Goal: Task Accomplishment & Management: Complete application form

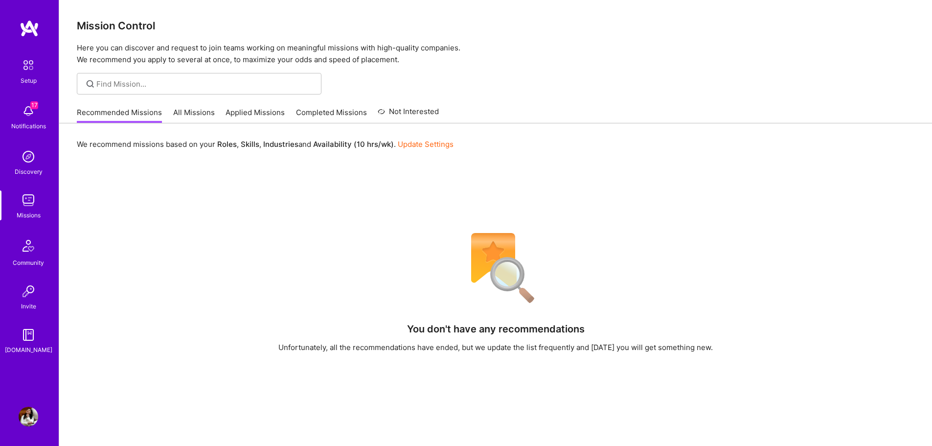
click at [424, 145] on link "Update Settings" at bounding box center [426, 143] width 56 height 9
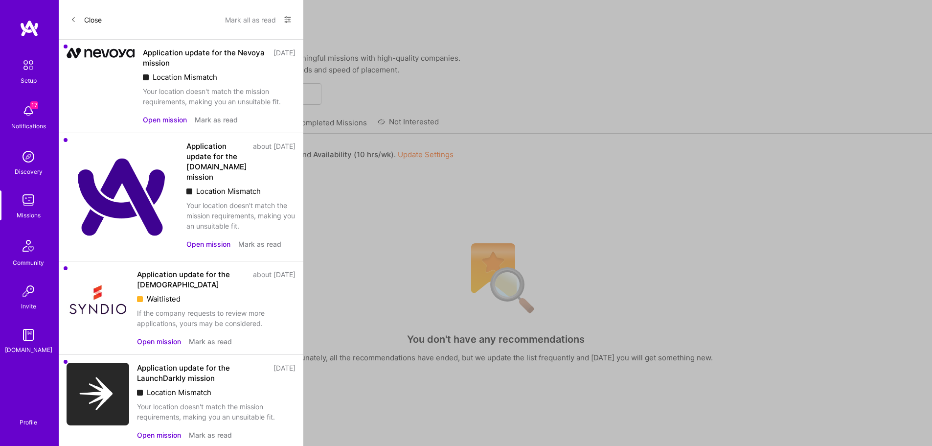
select select "US"
select select "Right Now"
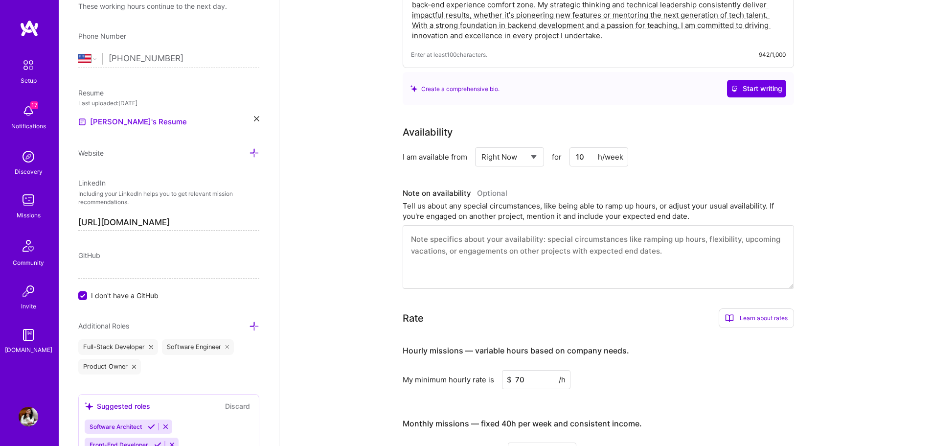
scroll to position [314, 0]
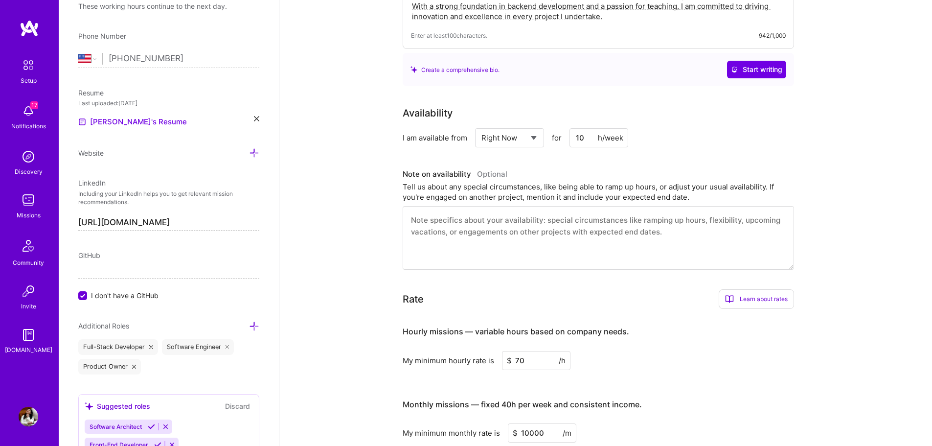
click at [589, 128] on input "10" at bounding box center [598, 137] width 59 height 19
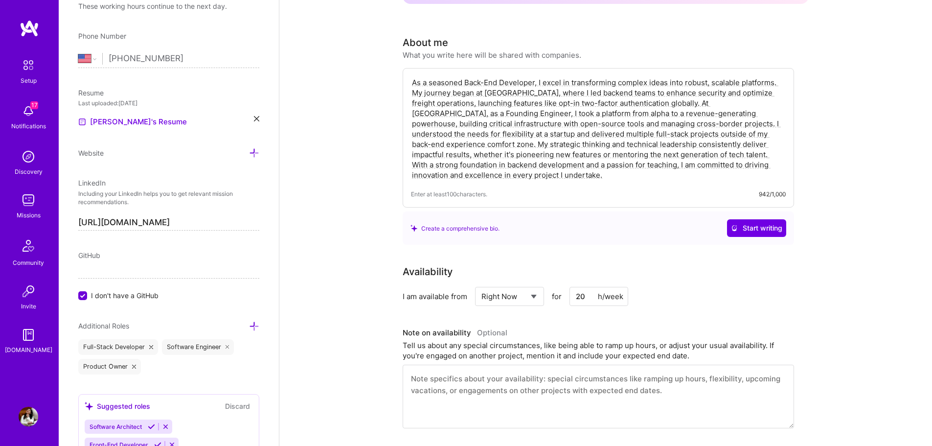
scroll to position [0, 0]
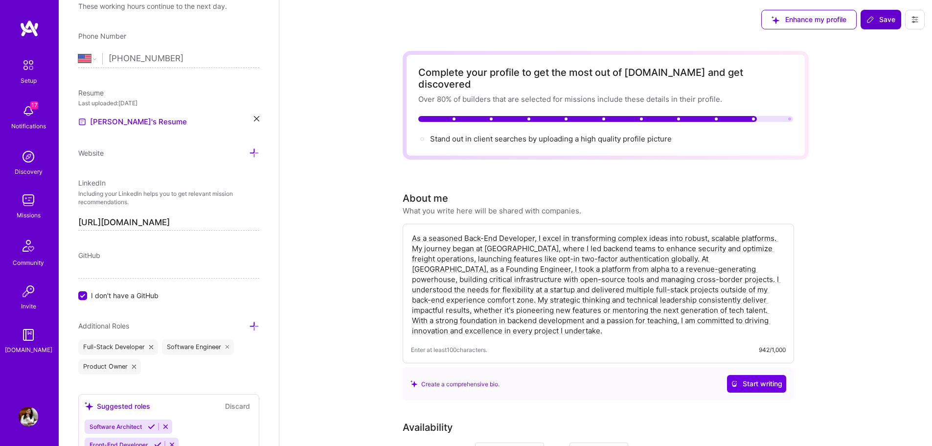
type input "20"
click at [864, 24] on button "Save" at bounding box center [880, 20] width 41 height 20
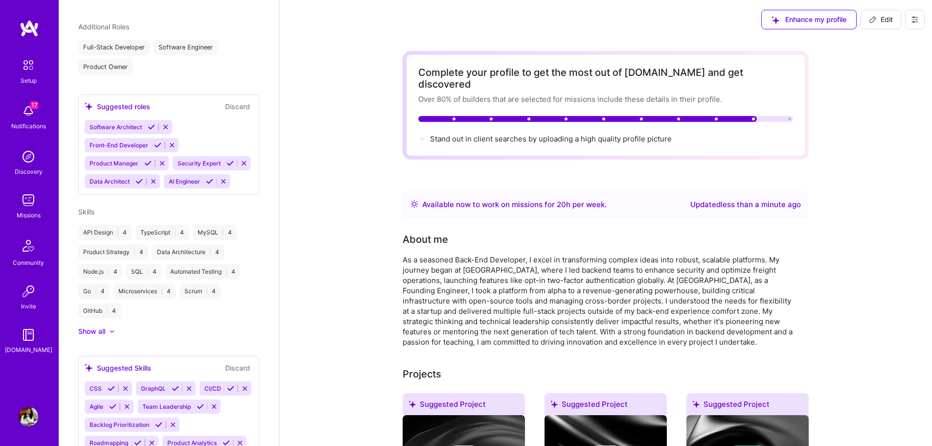
scroll to position [262, 0]
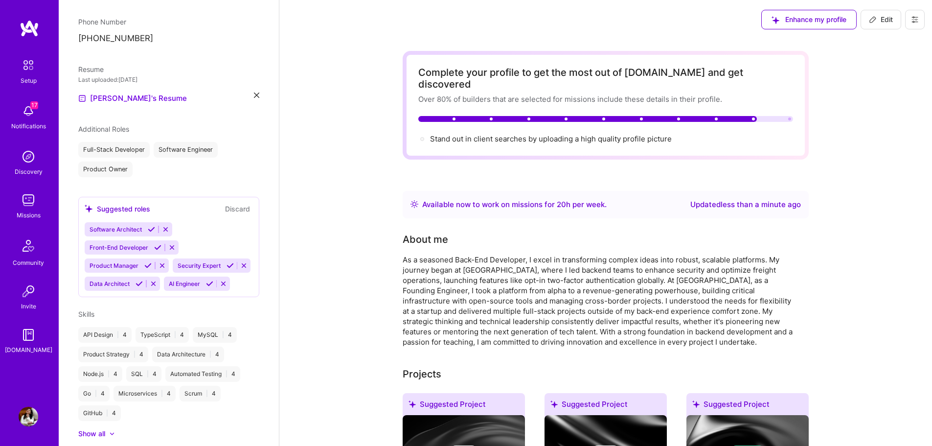
click at [28, 205] on img at bounding box center [29, 200] width 20 height 20
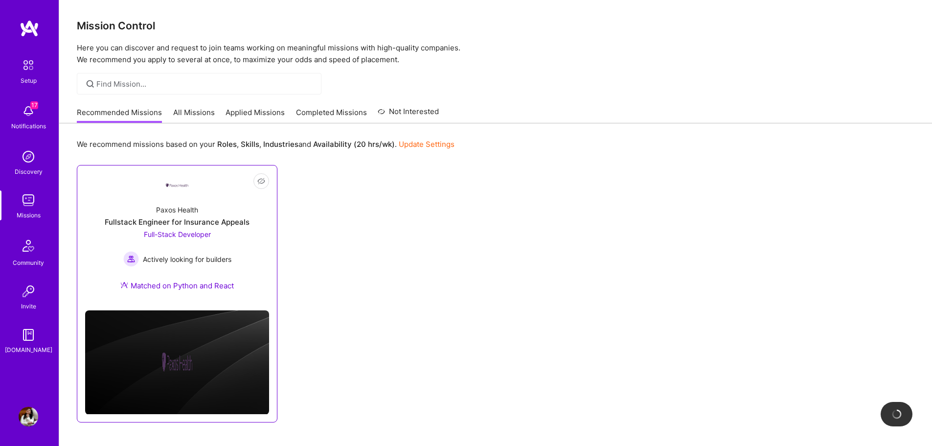
click at [207, 256] on span "Actively looking for builders" at bounding box center [187, 259] width 89 height 10
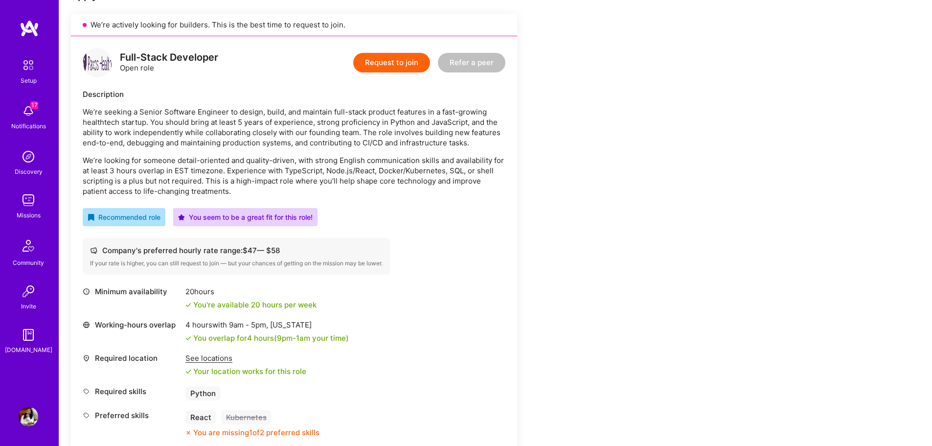
scroll to position [216, 0]
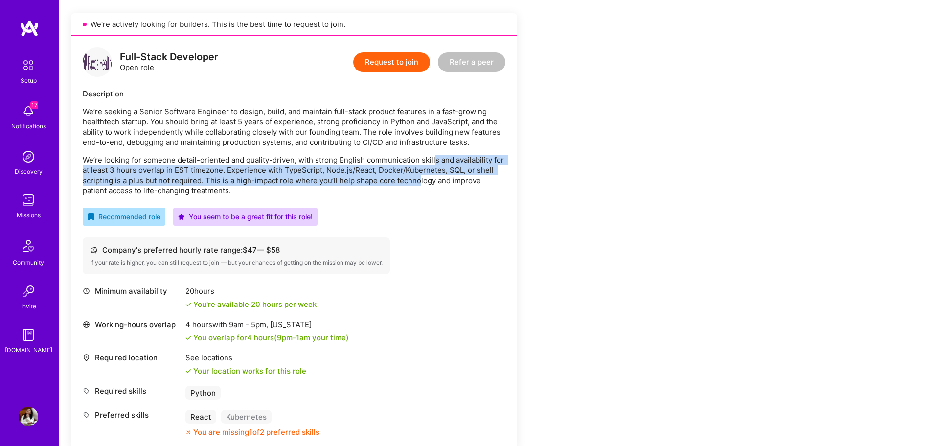
drag, startPoint x: 434, startPoint y: 153, endPoint x: 415, endPoint y: 179, distance: 32.2
click at [415, 179] on div "We’re seeking a Senior Software Engineer to design, build, and maintain full-st…" at bounding box center [294, 150] width 423 height 89
click at [415, 179] on p "We’re looking for someone detail-oriented and quality-driven, with strong Engli…" at bounding box center [294, 175] width 423 height 41
drag, startPoint x: 415, startPoint y: 179, endPoint x: 408, endPoint y: 158, distance: 22.3
click at [408, 158] on p "We’re looking for someone detail-oriented and quality-driven, with strong Engli…" at bounding box center [294, 175] width 423 height 41
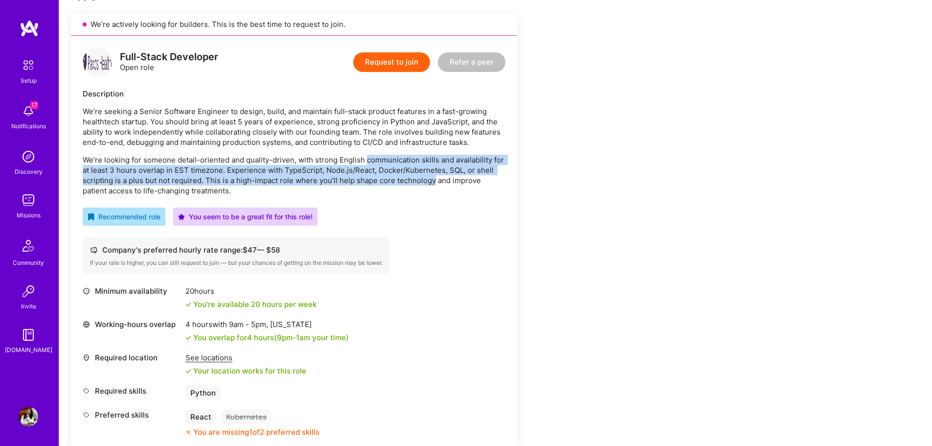
click at [408, 158] on p "We’re looking for someone detail-oriented and quality-driven, with strong Engli…" at bounding box center [294, 175] width 423 height 41
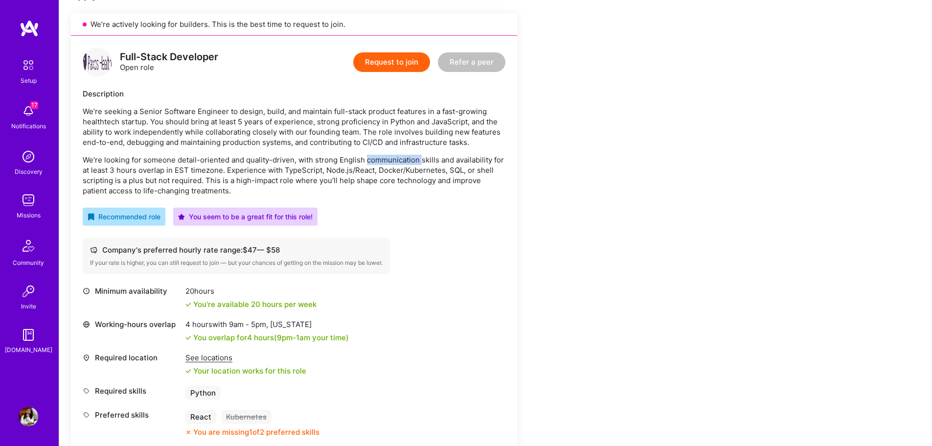
click at [408, 158] on p "We’re looking for someone detail-oriented and quality-driven, with strong Engli…" at bounding box center [294, 175] width 423 height 41
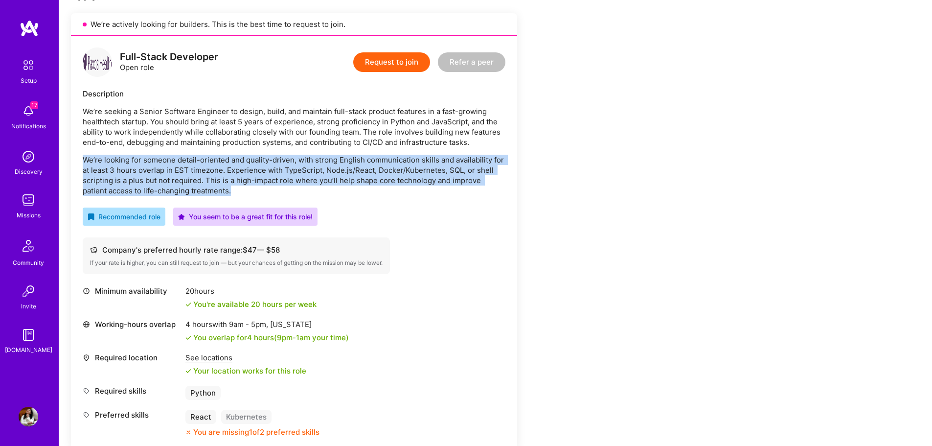
drag, startPoint x: 408, startPoint y: 158, endPoint x: 408, endPoint y: 172, distance: 13.7
click at [408, 172] on p "We’re looking for someone detail-oriented and quality-driven, with strong Engli…" at bounding box center [294, 175] width 423 height 41
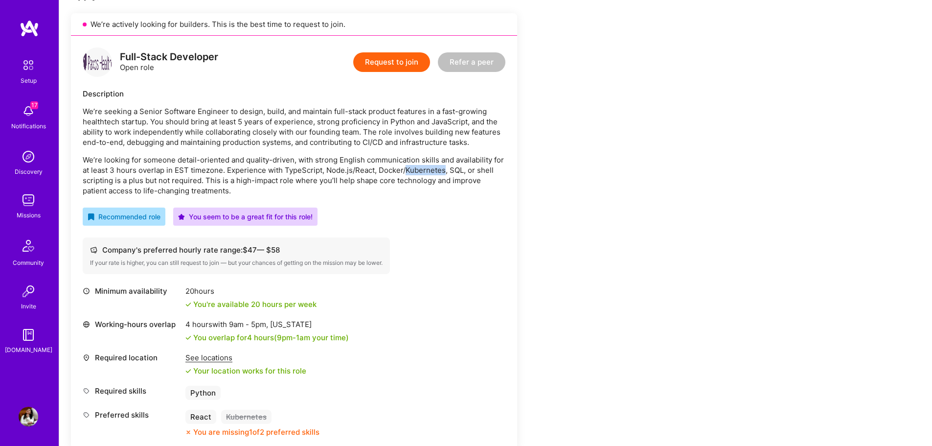
drag, startPoint x: 408, startPoint y: 172, endPoint x: 406, endPoint y: 157, distance: 14.4
click at [406, 157] on p "We’re looking for someone detail-oriented and quality-driven, with strong Engli…" at bounding box center [294, 175] width 423 height 41
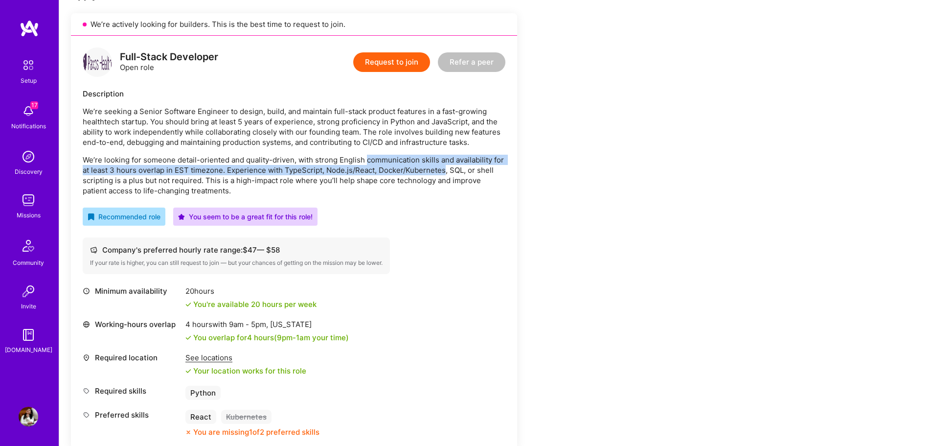
click at [406, 157] on p "We’re looking for someone detail-oriented and quality-driven, with strong Engli…" at bounding box center [294, 175] width 423 height 41
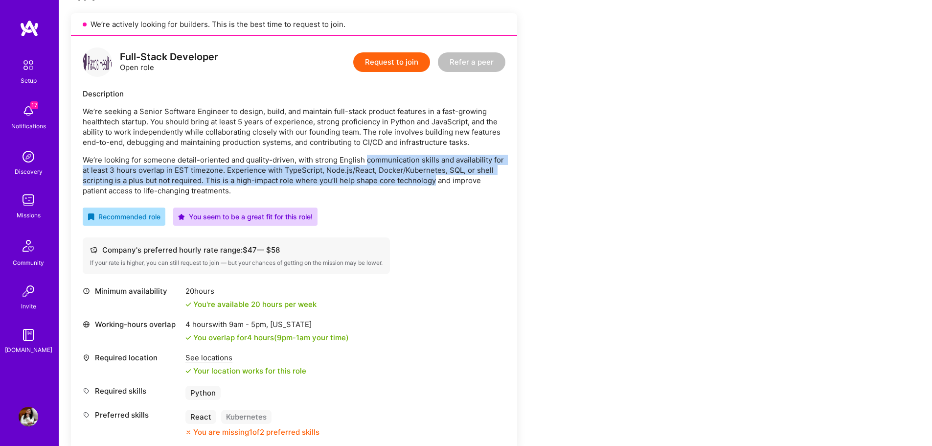
drag, startPoint x: 406, startPoint y: 157, endPoint x: 407, endPoint y: 185, distance: 27.9
click at [407, 185] on p "We’re looking for someone detail-oriented and quality-driven, with strong Engli…" at bounding box center [294, 175] width 423 height 41
drag, startPoint x: 407, startPoint y: 185, endPoint x: 402, endPoint y: 154, distance: 32.2
click at [402, 154] on div "We’re seeking a Senior Software Engineer to design, build, and maintain full-st…" at bounding box center [294, 150] width 423 height 89
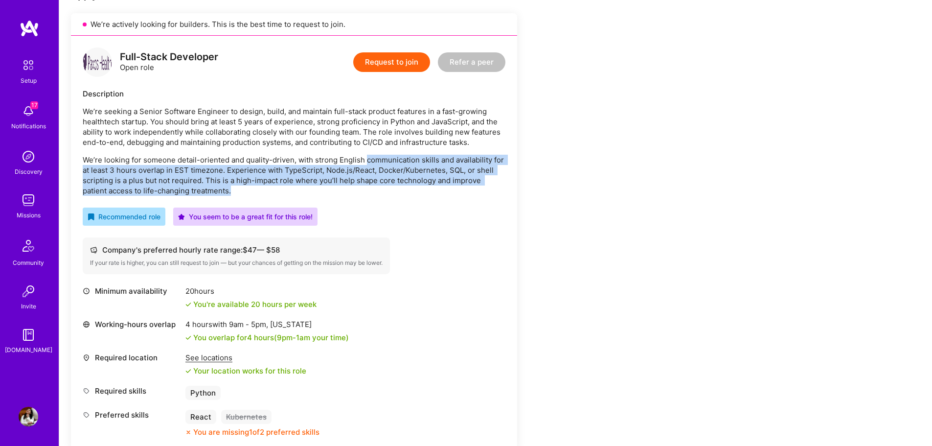
click at [402, 154] on div "We’re seeking a Senior Software Engineer to design, build, and maintain full-st…" at bounding box center [294, 150] width 423 height 89
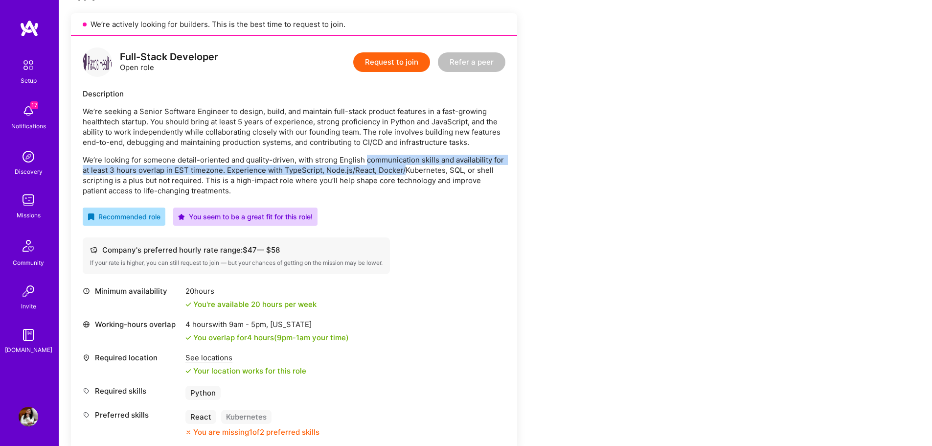
drag, startPoint x: 402, startPoint y: 154, endPoint x: 403, endPoint y: 175, distance: 21.1
click at [403, 175] on div "We’re seeking a Senior Software Engineer to design, build, and maintain full-st…" at bounding box center [294, 150] width 423 height 89
click at [403, 175] on p "We’re looking for someone detail-oriented and quality-driven, with strong Engli…" at bounding box center [294, 175] width 423 height 41
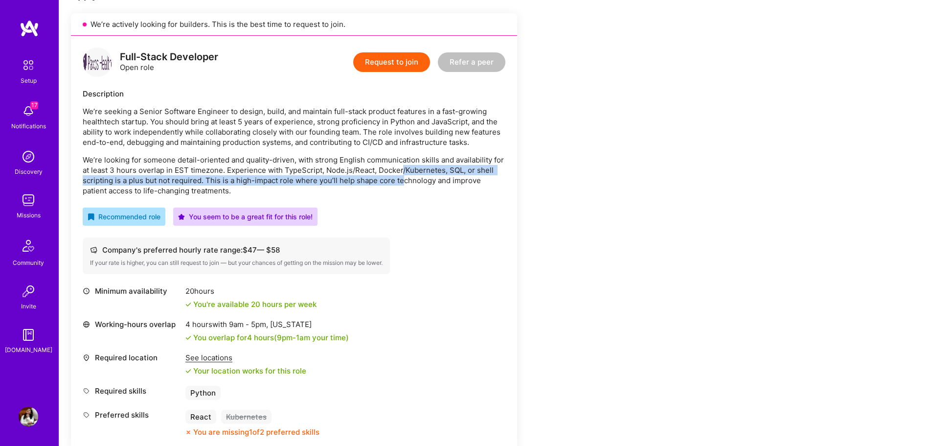
drag, startPoint x: 403, startPoint y: 175, endPoint x: 403, endPoint y: 181, distance: 6.8
click at [403, 181] on p "We’re looking for someone detail-oriented and quality-driven, with strong Engli…" at bounding box center [294, 175] width 423 height 41
drag, startPoint x: 403, startPoint y: 181, endPoint x: 401, endPoint y: 168, distance: 13.3
click at [401, 168] on p "We’re looking for someone detail-oriented and quality-driven, with strong Engli…" at bounding box center [294, 175] width 423 height 41
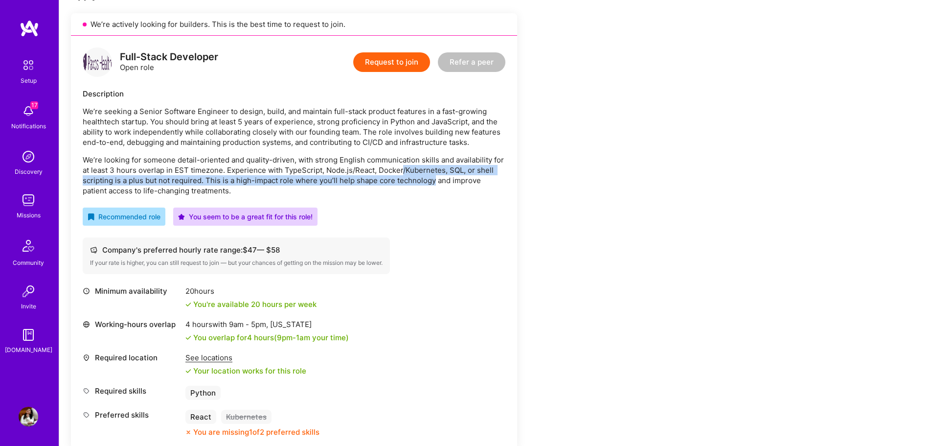
click at [401, 168] on p "We’re looking for someone detail-oriented and quality-driven, with strong Engli…" at bounding box center [294, 175] width 423 height 41
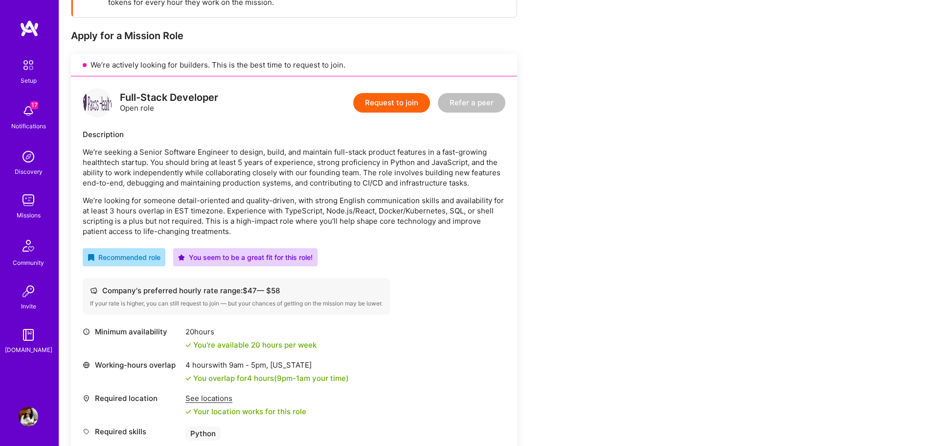
scroll to position [174, 0]
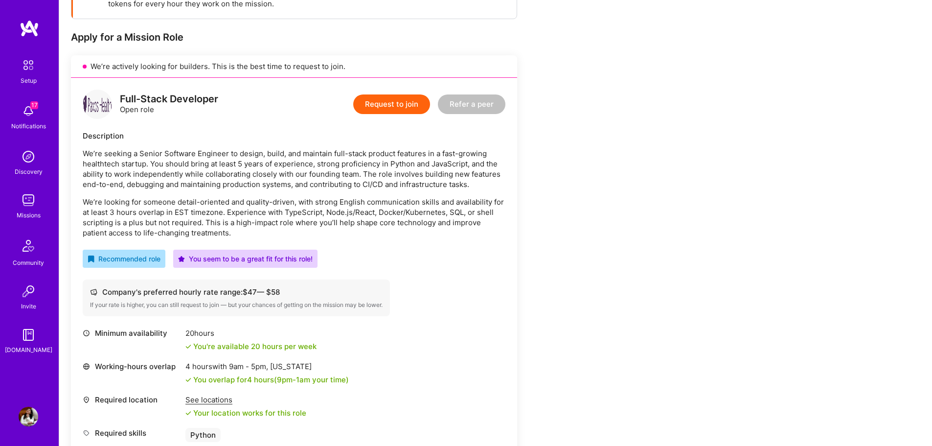
click at [375, 102] on button "Request to join" at bounding box center [391, 104] width 77 height 20
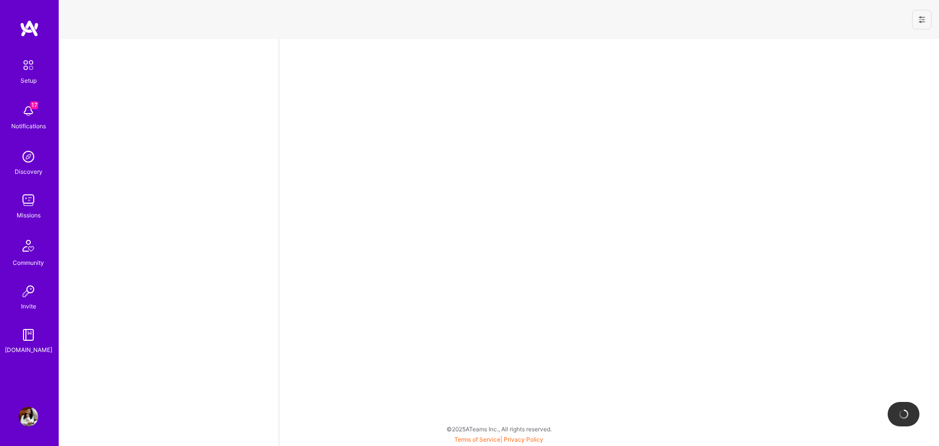
select select "US"
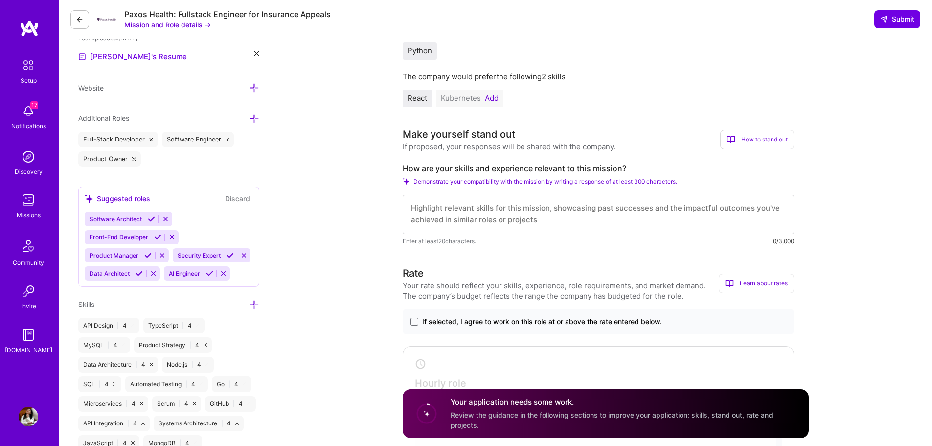
scroll to position [281, 0]
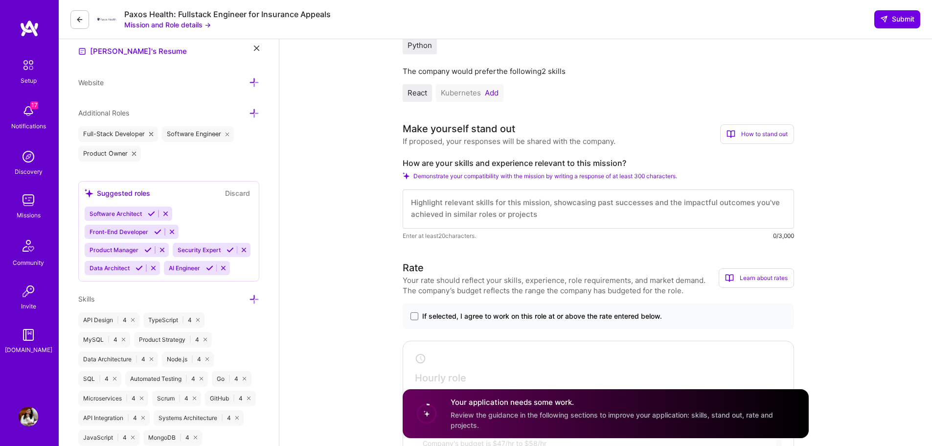
click at [454, 316] on span "If selected, I agree to work on this role at or above the rate entered below." at bounding box center [542, 316] width 240 height 10
click at [0, 0] on input "If selected, I agree to work on this role at or above the rate entered below." at bounding box center [0, 0] width 0 height 0
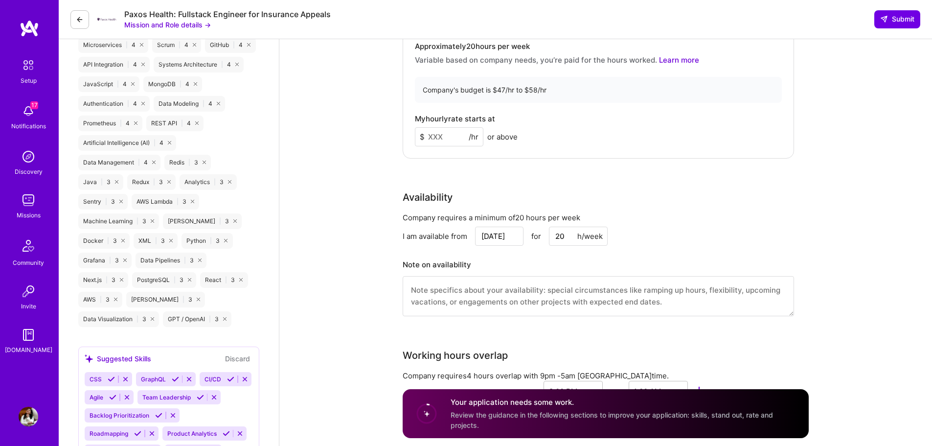
scroll to position [634, 0]
click at [447, 126] on div "My hourly rate starts at $ /hr or above" at bounding box center [598, 131] width 367 height 32
click at [443, 137] on input at bounding box center [449, 137] width 68 height 19
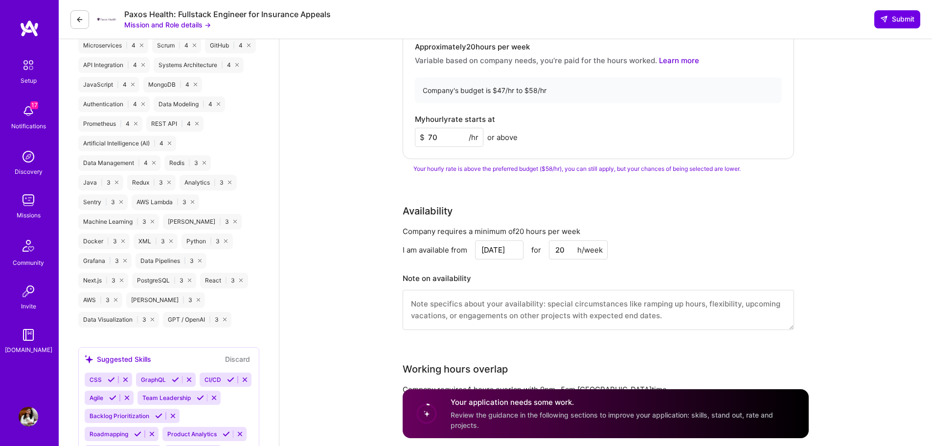
type input "7"
type input "6"
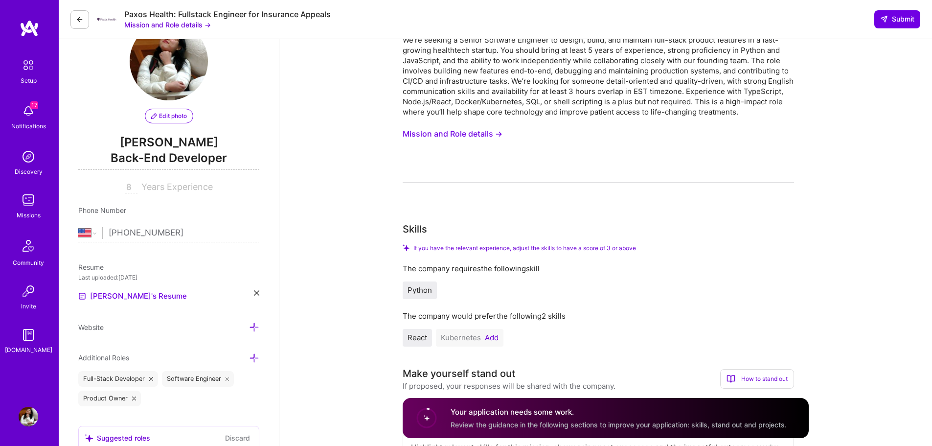
scroll to position [0, 0]
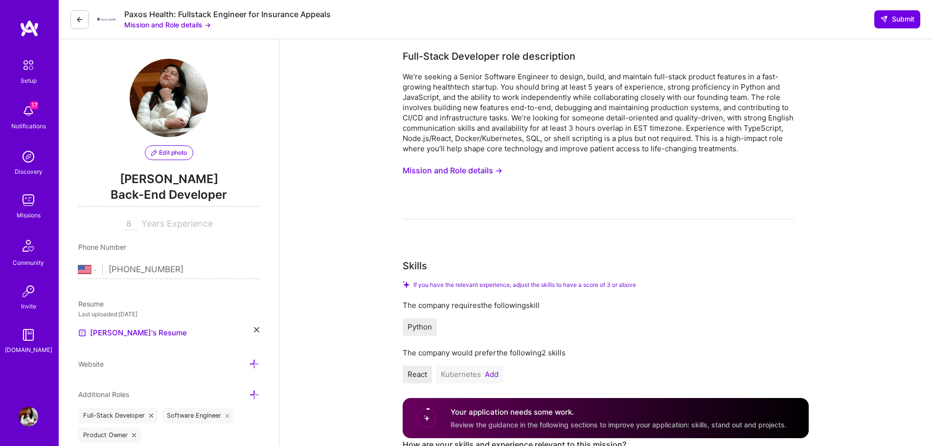
type input "50"
click at [461, 168] on button "Mission and Role details →" at bounding box center [452, 170] width 100 height 18
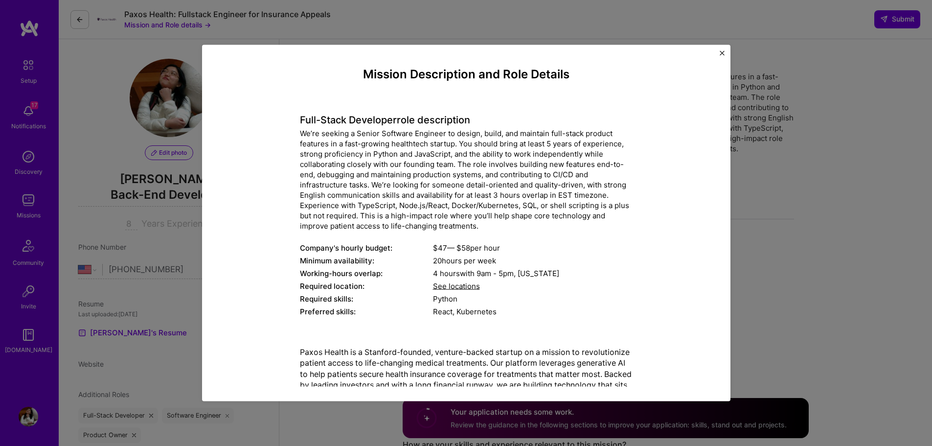
click at [429, 160] on div "We’re seeking a Senior Software Engineer to design, build, and maintain full-st…" at bounding box center [466, 179] width 333 height 103
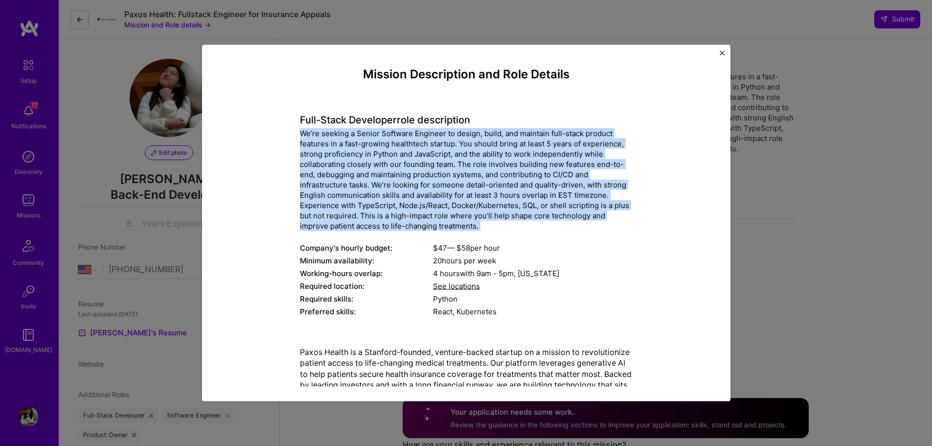
drag, startPoint x: 429, startPoint y: 160, endPoint x: 430, endPoint y: 172, distance: 11.3
click at [430, 172] on div "We’re seeking a Senior Software Engineer to design, build, and maintain full-st…" at bounding box center [466, 179] width 333 height 103
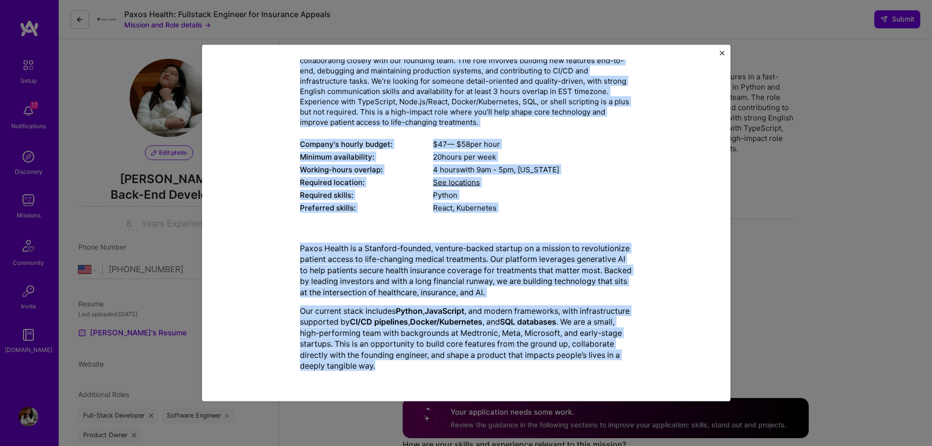
click at [538, 373] on div "Paxos Health is a Stanford-founded, venture-backed startup on a mission to revo…" at bounding box center [466, 306] width 333 height 144
copy div "Lo’ip dolorsi a Consec Adipisci Elitsedd ei tempor, incid, utl etdolore magn-al…"
click at [722, 55] on img "Close" at bounding box center [721, 52] width 5 height 5
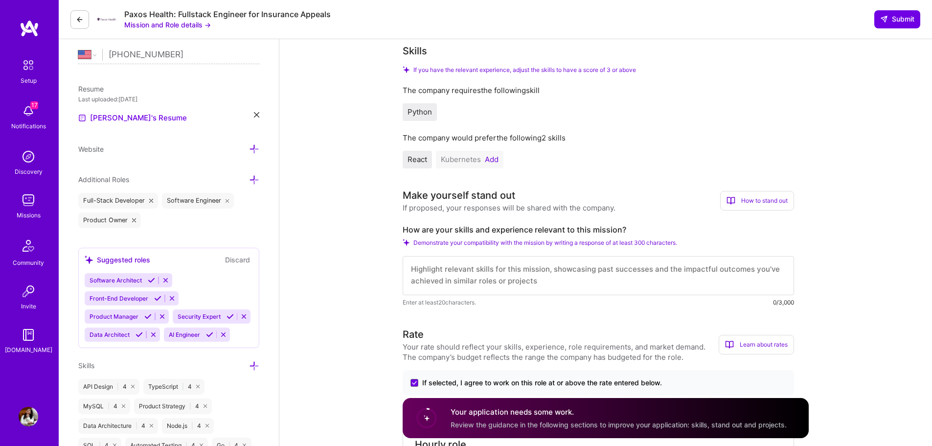
scroll to position [217, 0]
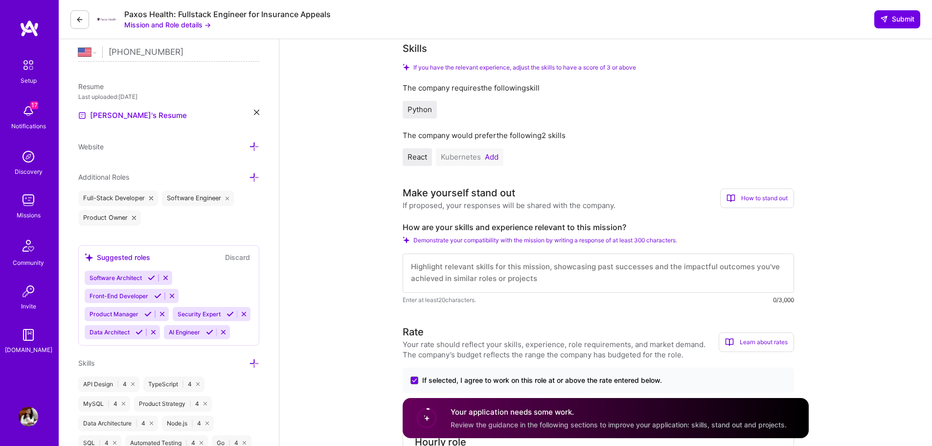
click at [508, 228] on label "How are your skills and experience relevant to this mission?" at bounding box center [597, 227] width 391 height 10
copy label "How are your skills and experience relevant to this mission?"
click at [448, 271] on textarea at bounding box center [597, 272] width 391 height 39
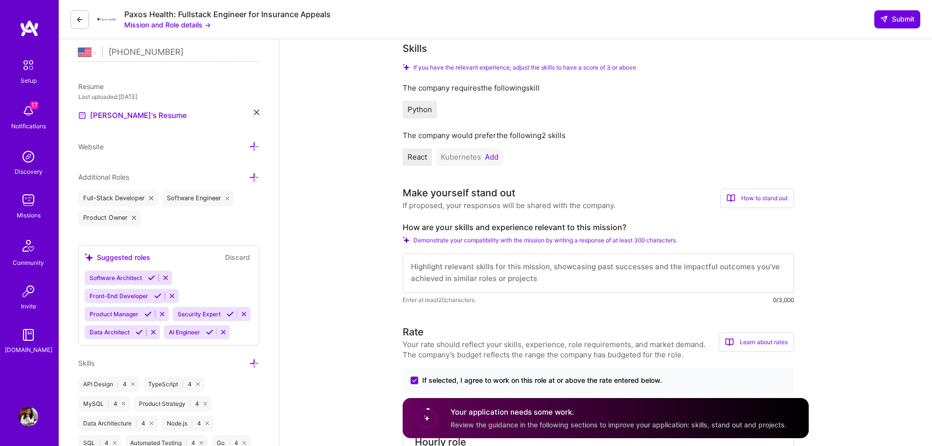
paste textarea "Lo ipsumd sit ametconsec adipi elitsed doei Tempo Incidi’u laboree dol mag aliq…"
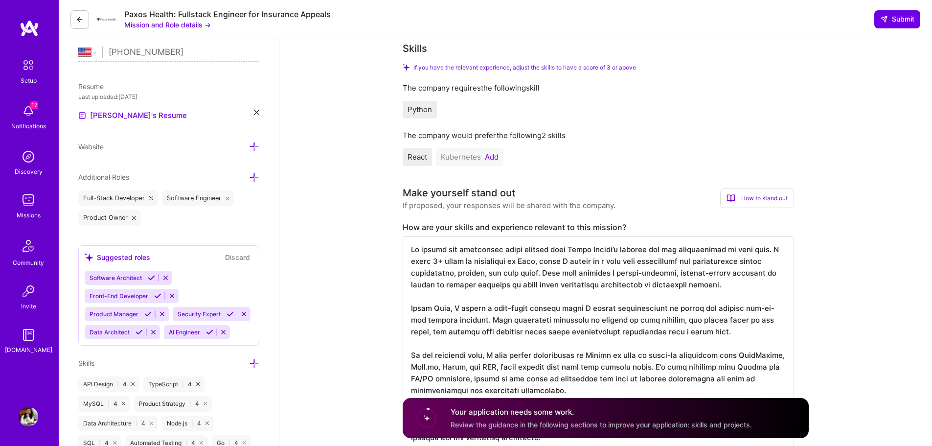
scroll to position [334, 0]
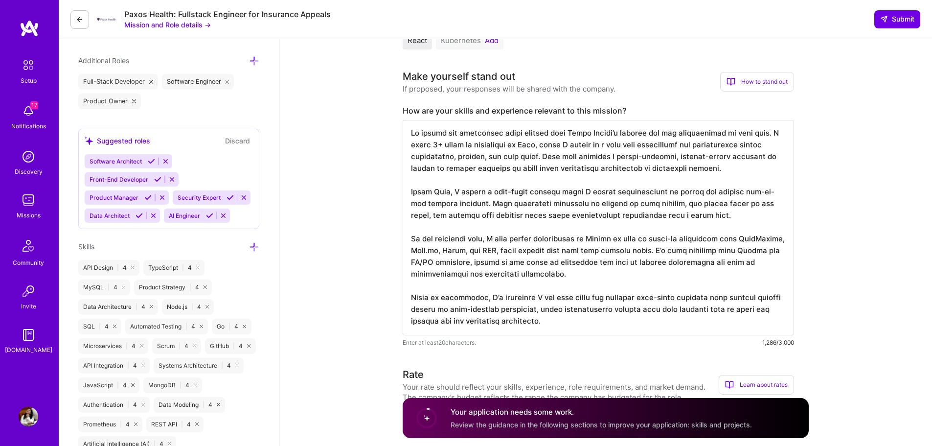
click at [709, 180] on textarea at bounding box center [597, 227] width 391 height 215
drag, startPoint x: 511, startPoint y: 246, endPoint x: 516, endPoint y: 241, distance: 7.6
click at [516, 241] on textarea at bounding box center [597, 227] width 391 height 215
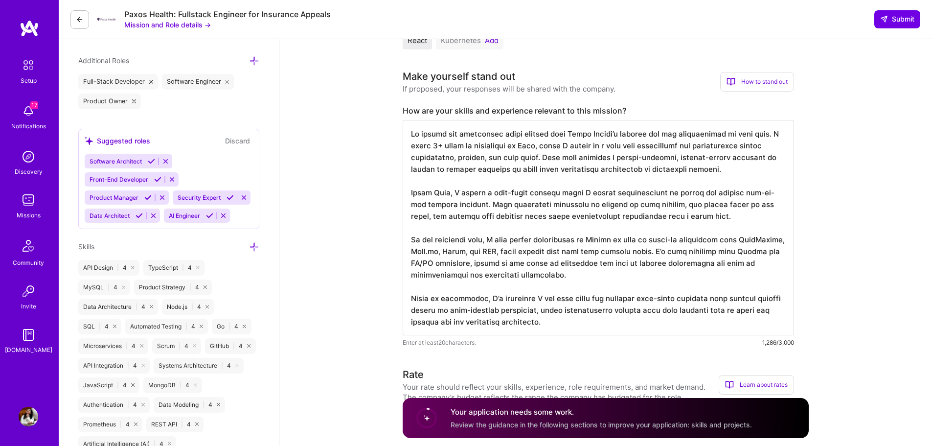
click at [516, 241] on textarea at bounding box center [597, 227] width 391 height 215
drag, startPoint x: 555, startPoint y: 279, endPoint x: 567, endPoint y: 280, distance: 12.2
click at [567, 280] on textarea at bounding box center [597, 227] width 391 height 215
click at [562, 307] on textarea at bounding box center [597, 227] width 391 height 215
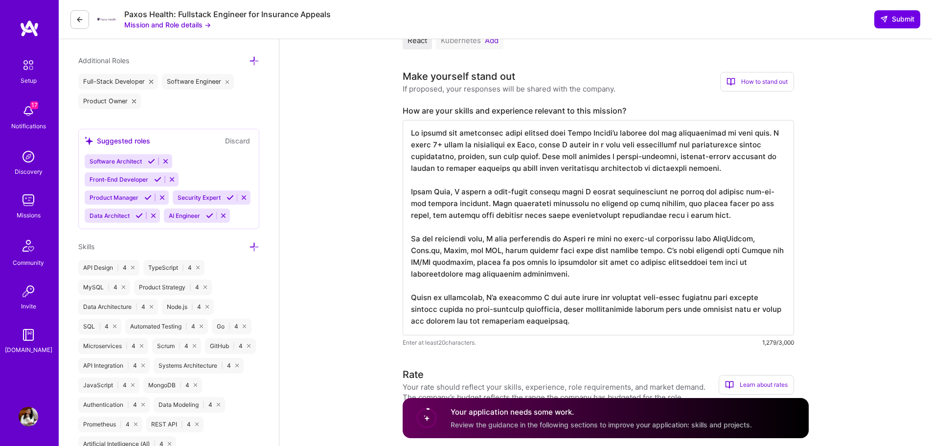
click at [562, 307] on textarea at bounding box center [597, 227] width 391 height 215
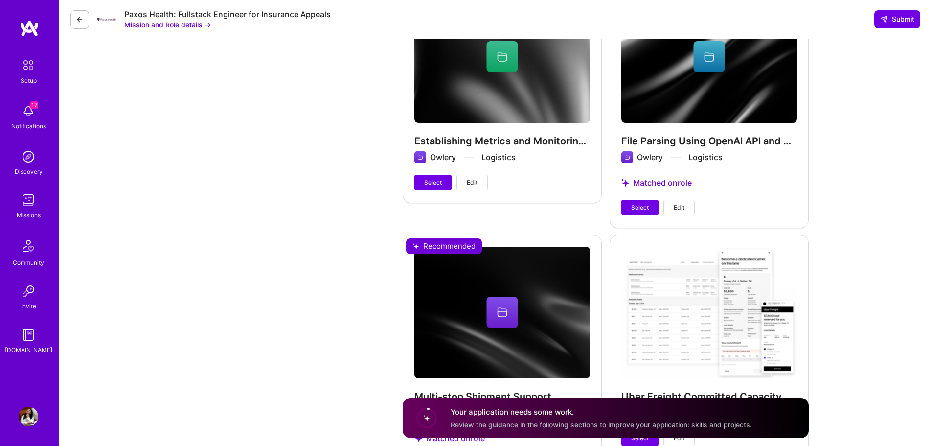
scroll to position [2476, 0]
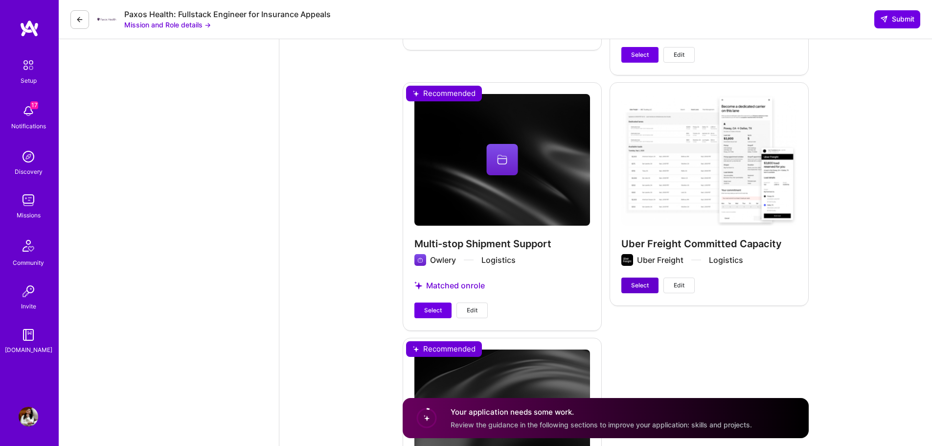
click at [633, 287] on span "Select" at bounding box center [640, 285] width 18 height 9
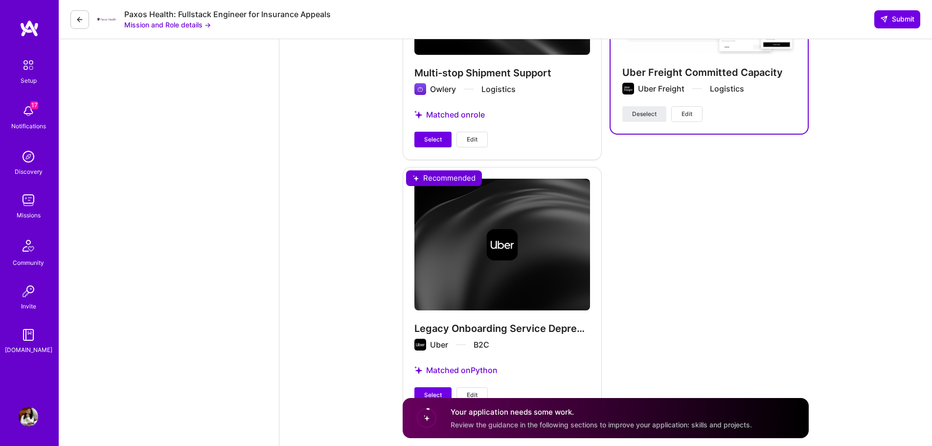
scroll to position [2685, 0]
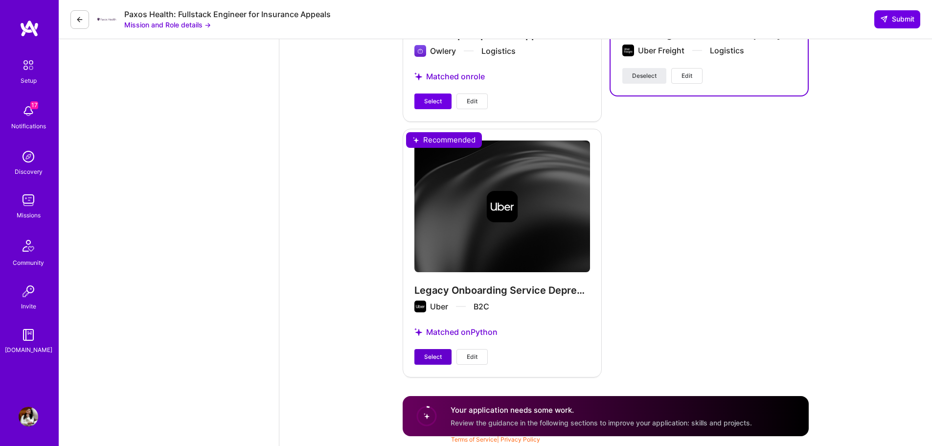
click at [437, 355] on span "Select" at bounding box center [433, 356] width 18 height 9
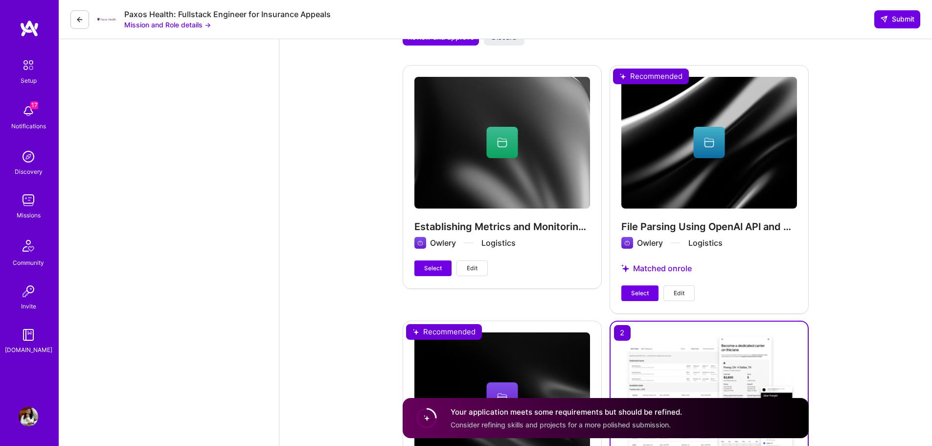
scroll to position [2234, 0]
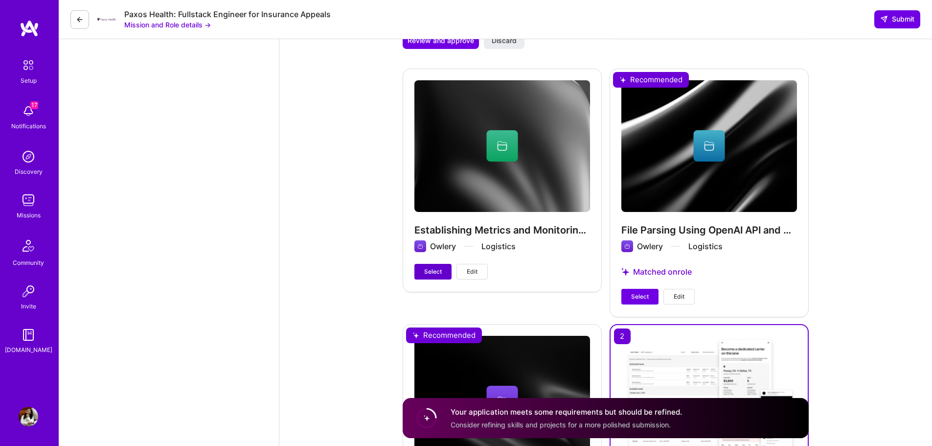
click at [435, 274] on span "Select" at bounding box center [433, 271] width 18 height 9
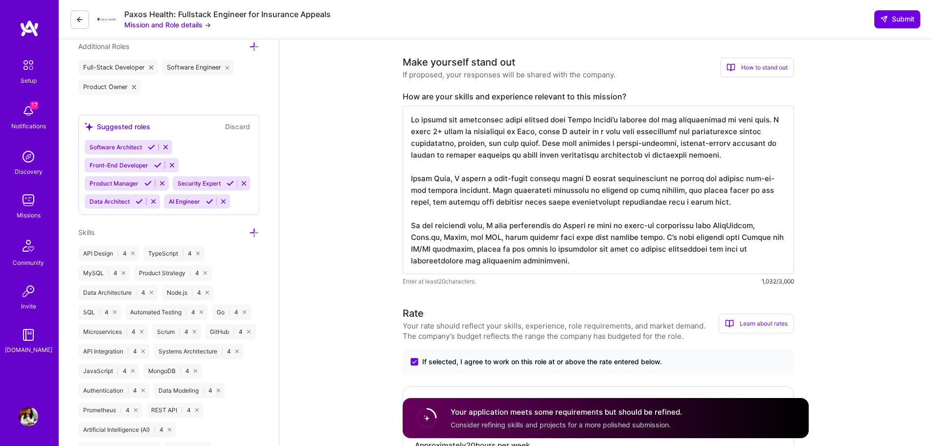
scroll to position [1, 0]
drag, startPoint x: 650, startPoint y: 239, endPoint x: 602, endPoint y: 268, distance: 56.4
click at [602, 268] on textarea at bounding box center [597, 190] width 391 height 168
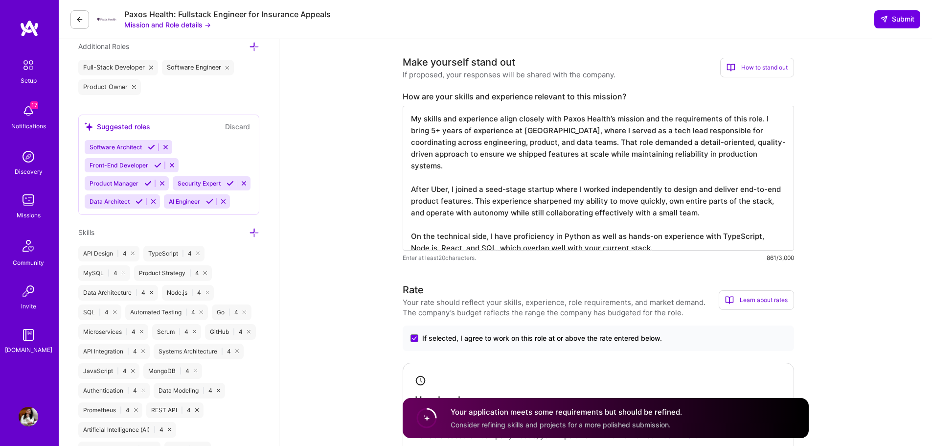
scroll to position [0, 0]
click at [640, 226] on textarea "My skills and experience align closely with Paxos Health’s mission and the requ…" at bounding box center [597, 178] width 391 height 145
type textarea "My skills and experience align closely with Paxos Health’s mission and the requ…"
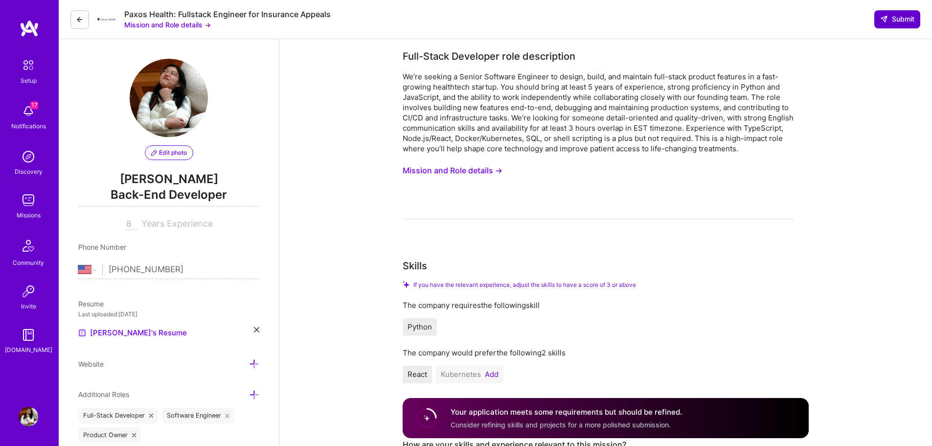
click at [886, 22] on icon at bounding box center [884, 19] width 8 height 8
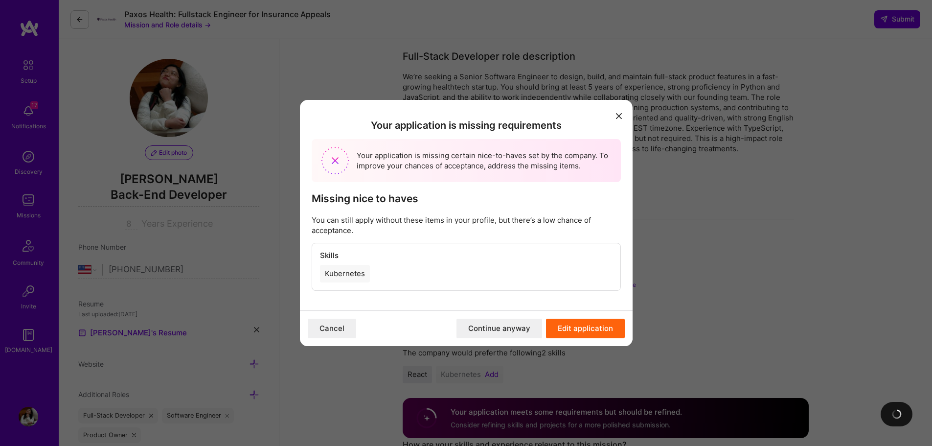
click at [524, 329] on button "Continue anyway" at bounding box center [499, 328] width 86 height 20
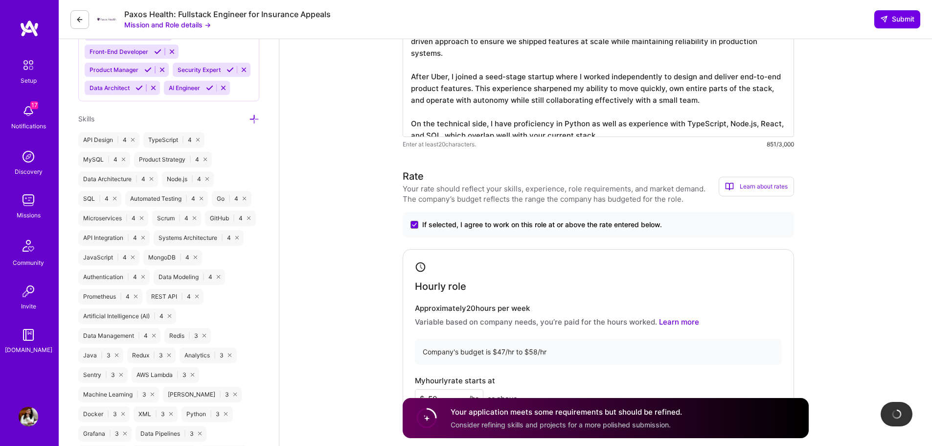
scroll to position [460, 0]
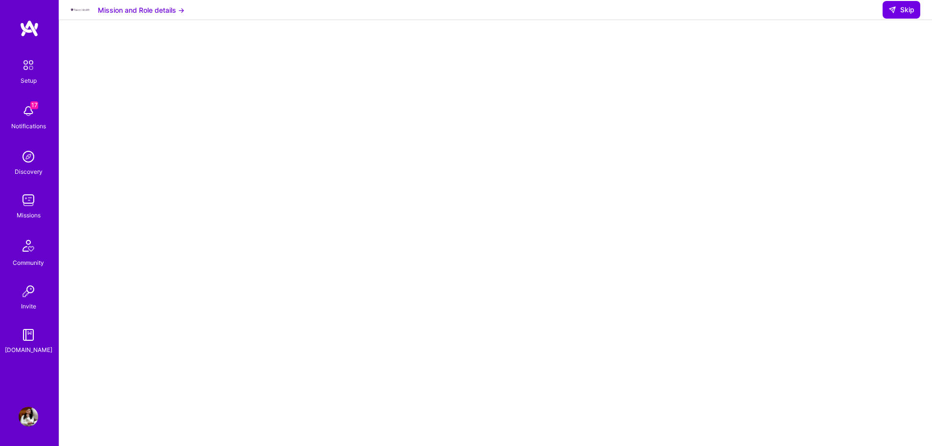
scroll to position [105, 0]
select select "US"
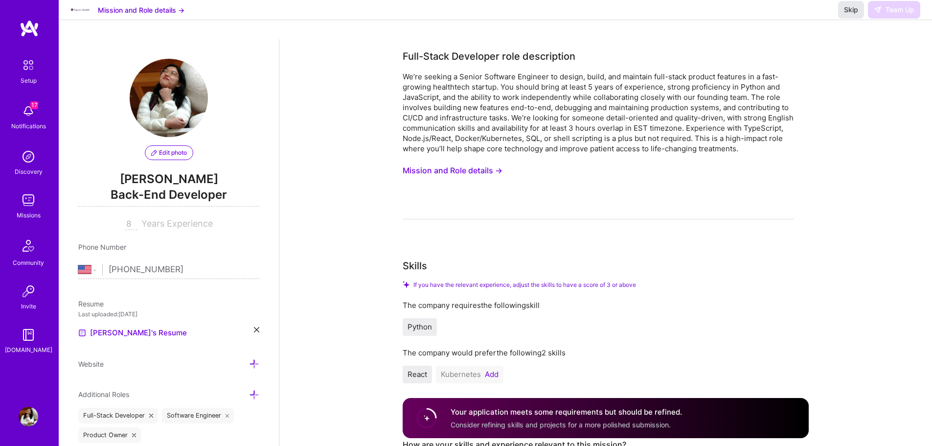
click at [850, 15] on span "Skip" at bounding box center [851, 10] width 14 height 10
click at [38, 216] on div "Missions" at bounding box center [29, 215] width 24 height 10
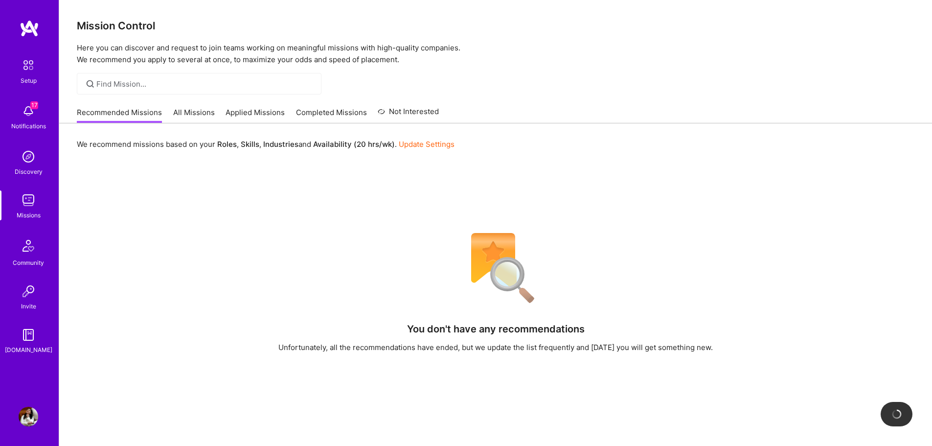
click at [255, 121] on link "Applied Missions" at bounding box center [254, 115] width 59 height 16
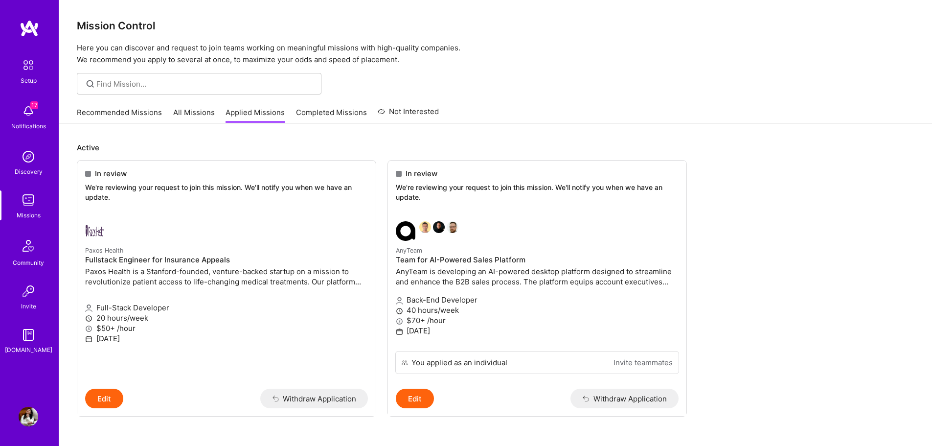
scroll to position [119, 0]
